Goal: Task Accomplishment & Management: Use online tool/utility

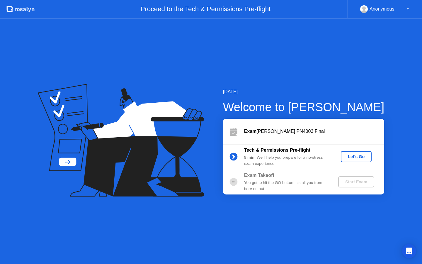
click at [354, 159] on div "Let's Go" at bounding box center [356, 156] width 26 height 5
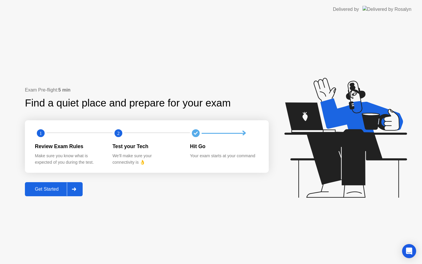
click at [48, 190] on div "Get Started" at bounding box center [47, 188] width 40 height 5
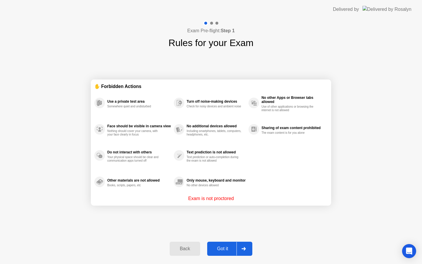
click at [225, 248] on div "Got it" at bounding box center [223, 248] width 28 height 5
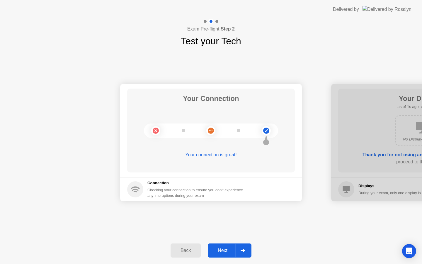
click at [219, 250] on div "Next" at bounding box center [222, 249] width 26 height 5
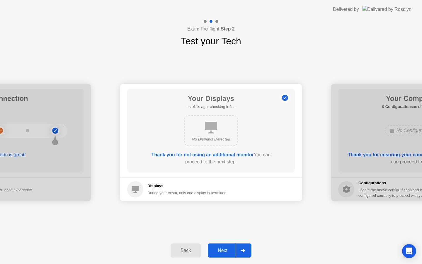
click at [219, 250] on div "Next" at bounding box center [222, 249] width 26 height 5
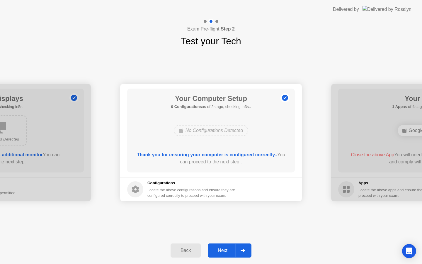
click at [224, 249] on div "Next" at bounding box center [222, 249] width 26 height 5
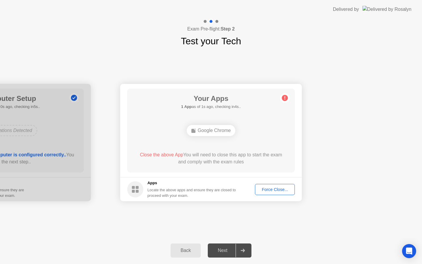
click at [224, 249] on div "Next" at bounding box center [222, 249] width 26 height 5
click at [269, 191] on div "Force Close..." at bounding box center [275, 189] width 36 height 5
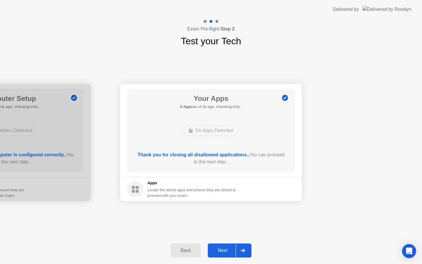
click at [223, 254] on button "Next" at bounding box center [230, 250] width 44 height 14
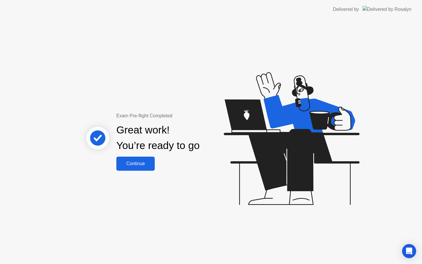
click at [139, 166] on div "Continue" at bounding box center [135, 163] width 35 height 5
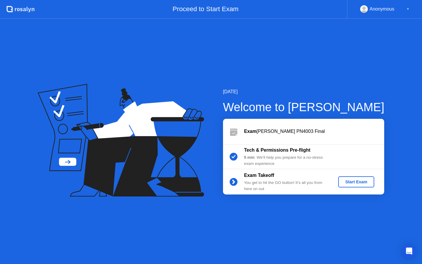
click at [351, 183] on div "Start Exam" at bounding box center [355, 181] width 31 height 5
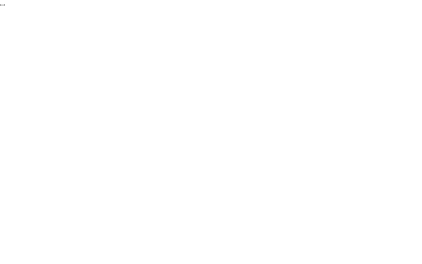
click div "End Proctoring Session"
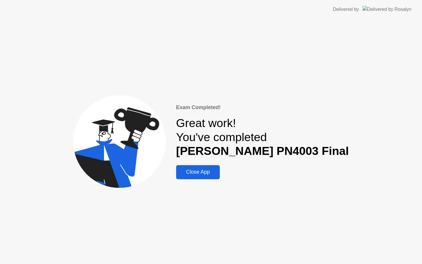
click at [213, 175] on div "Close App" at bounding box center [198, 172] width 40 height 6
